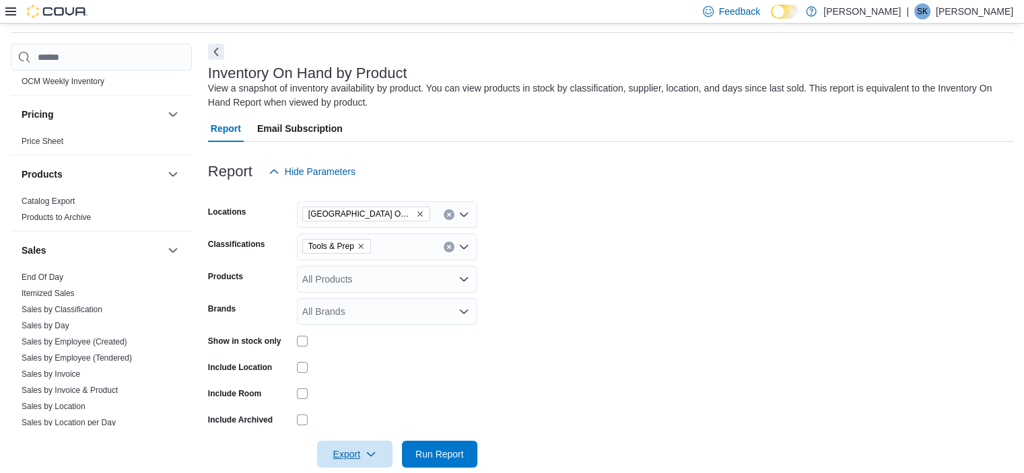
scroll to position [778, 0]
click at [35, 276] on link "End Of Day" at bounding box center [43, 276] width 42 height 9
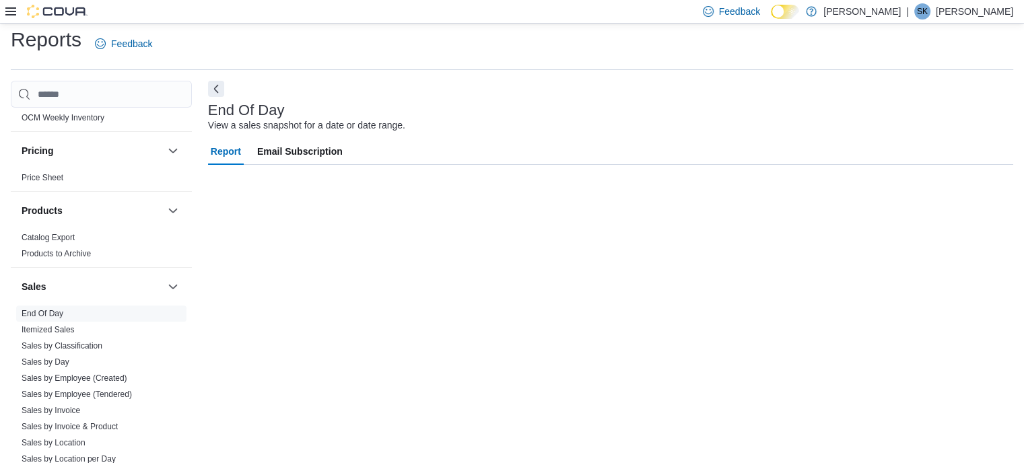
scroll to position [8, 0]
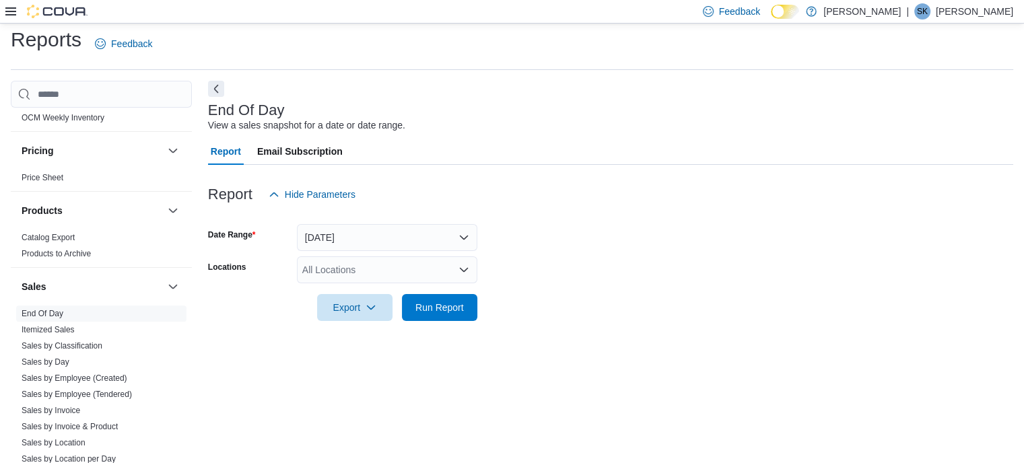
click at [322, 274] on div "All Locations" at bounding box center [387, 270] width 180 height 27
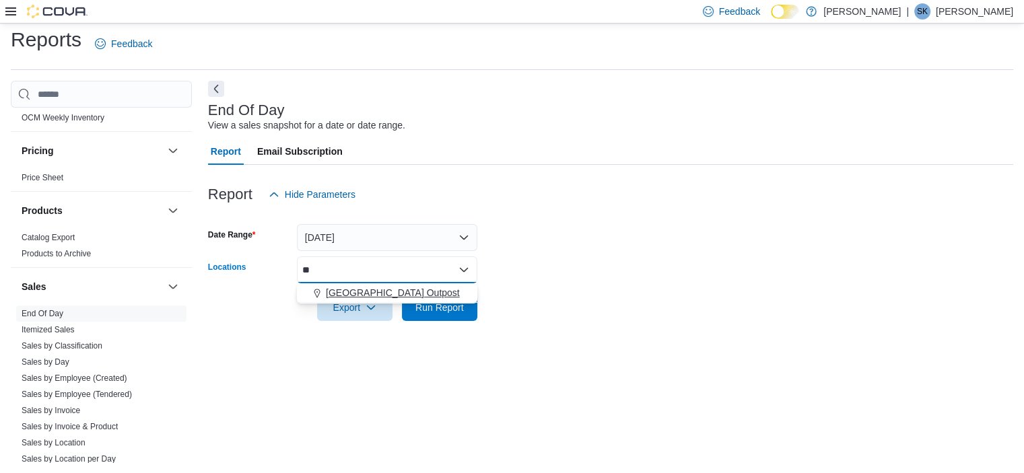
type input "**"
click at [363, 296] on span "[GEOGRAPHIC_DATA] Outpost" at bounding box center [393, 292] width 134 height 13
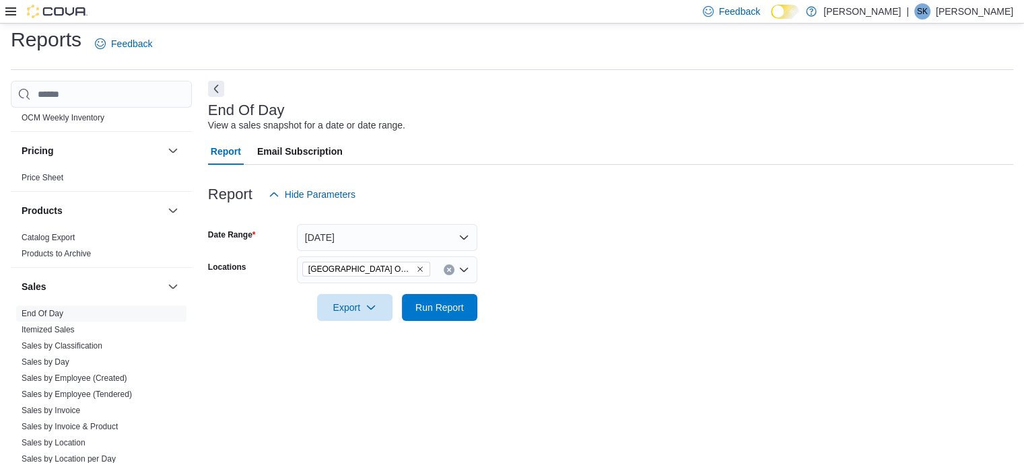
click at [516, 314] on form "Date Range [DATE] Locations [GEOGRAPHIC_DATA] Outpost Export Run Report" at bounding box center [610, 264] width 805 height 113
click at [447, 304] on span "Run Report" at bounding box center [439, 306] width 48 height 13
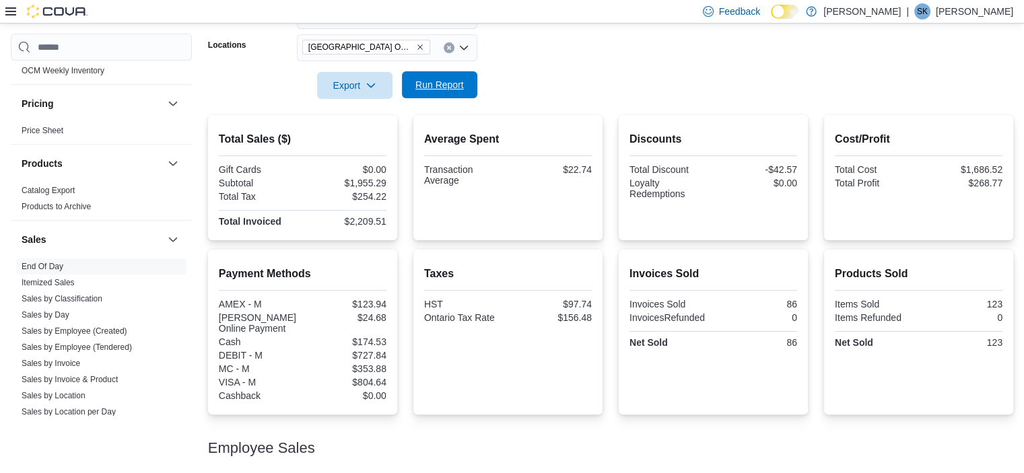
scroll to position [311, 0]
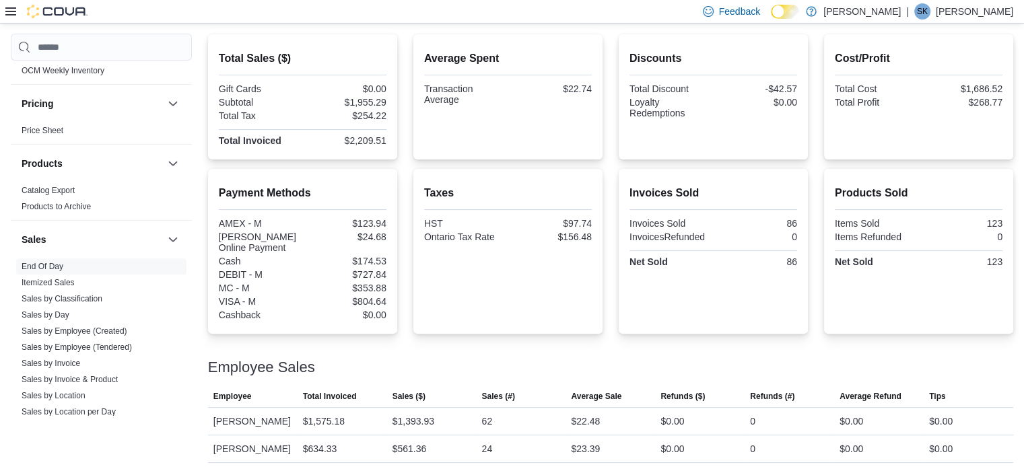
click at [473, 376] on div at bounding box center [610, 381] width 805 height 11
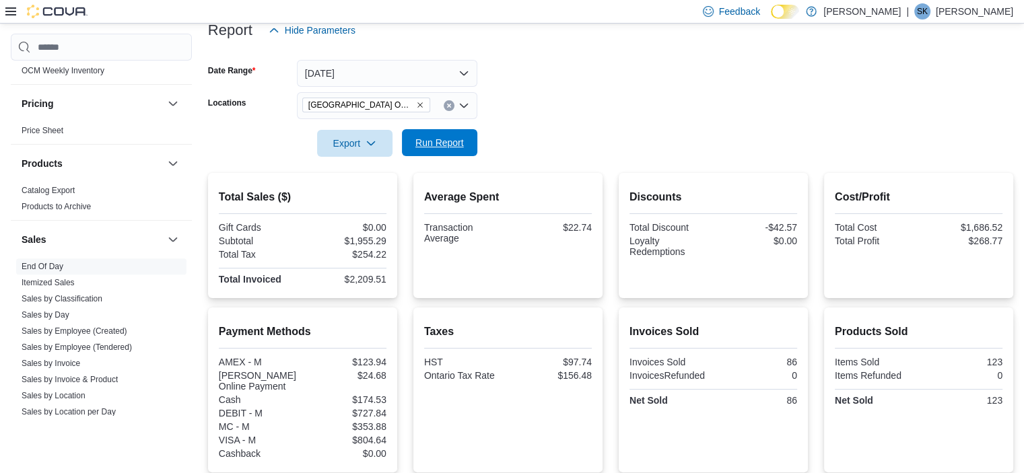
scroll to position [168, 0]
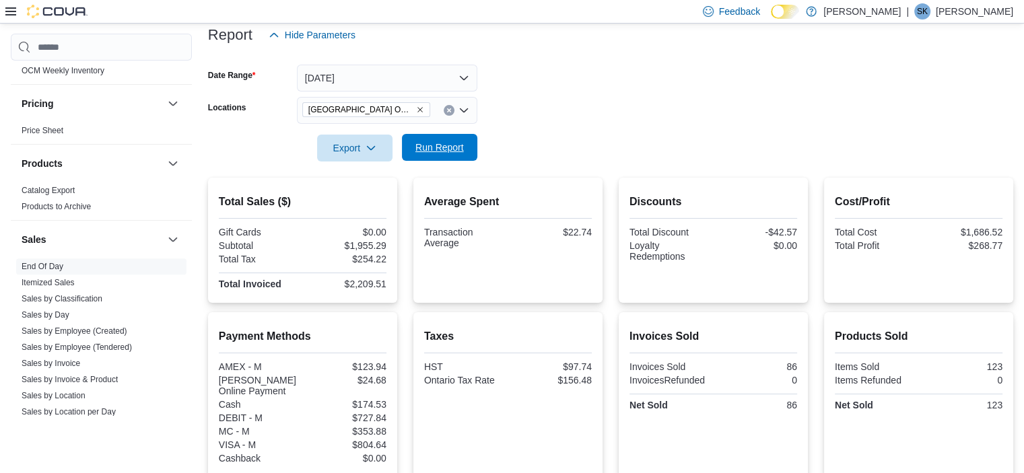
click at [446, 149] on span "Run Report" at bounding box center [439, 147] width 48 height 13
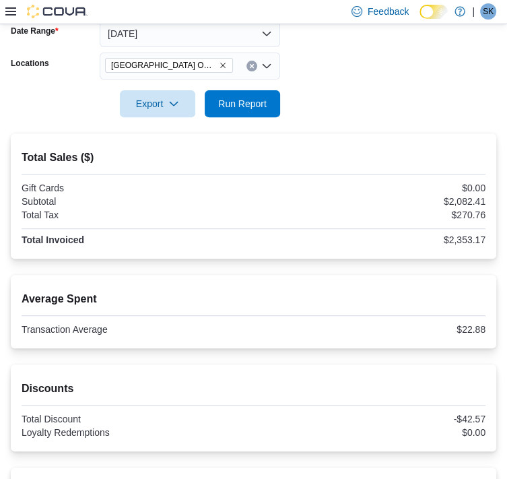
scroll to position [190, 0]
